Goal: Information Seeking & Learning: Learn about a topic

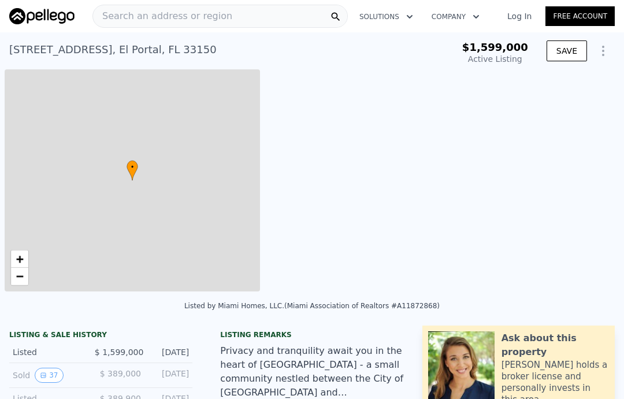
type input "-$ 1,746,396"
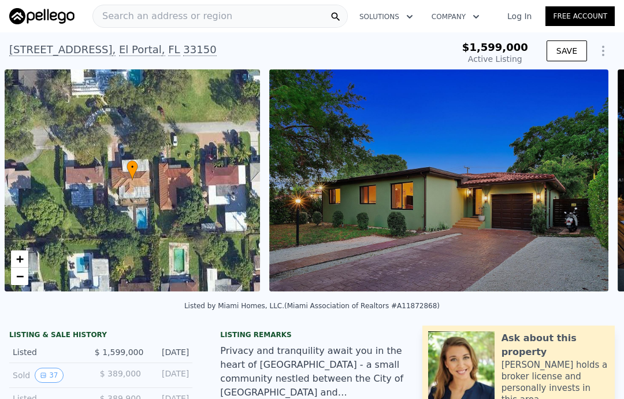
scroll to position [0, 5]
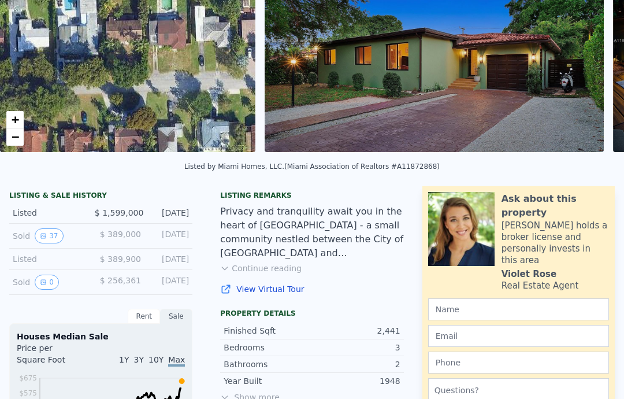
scroll to position [140, 0]
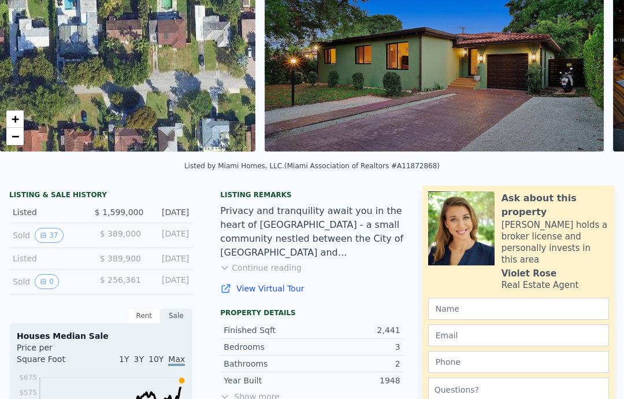
click at [48, 232] on button "37" at bounding box center [49, 235] width 28 height 15
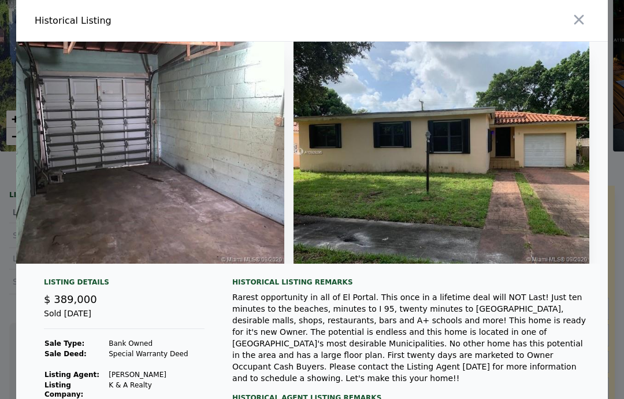
scroll to position [0, 10610]
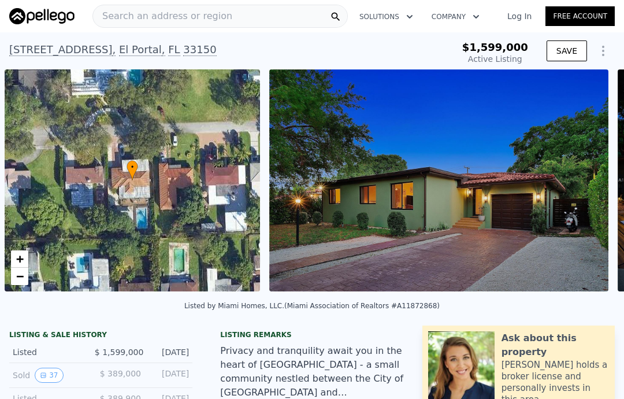
scroll to position [0, 5]
